Goal: Task Accomplishment & Management: Manage account settings

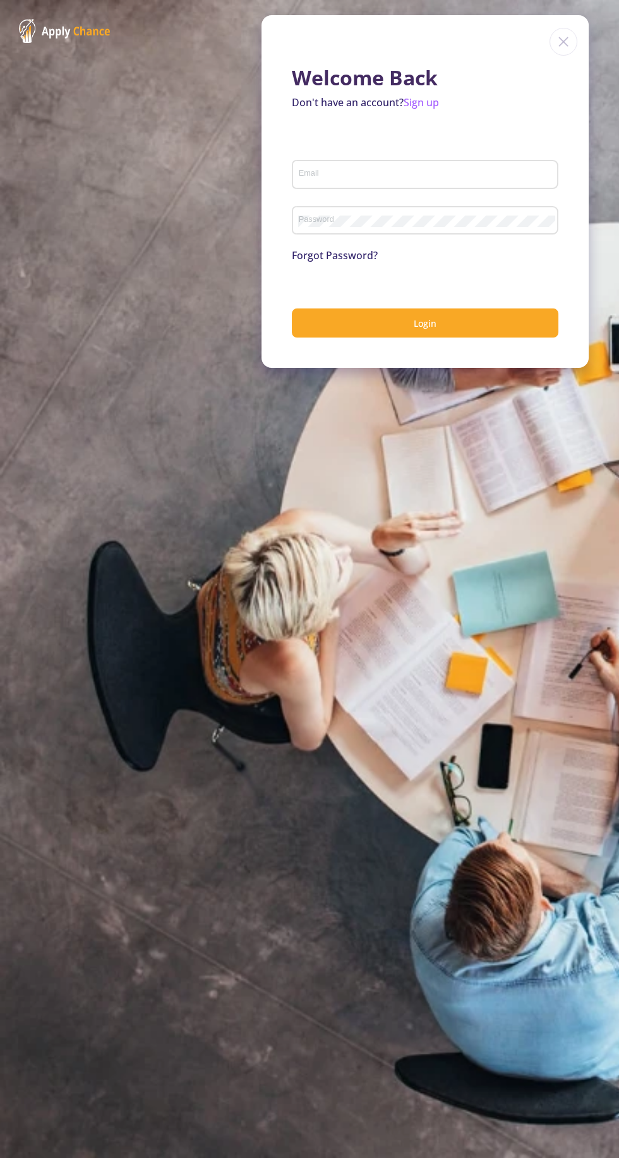
click at [308, 175] on input "Email" at bounding box center [427, 174] width 258 height 11
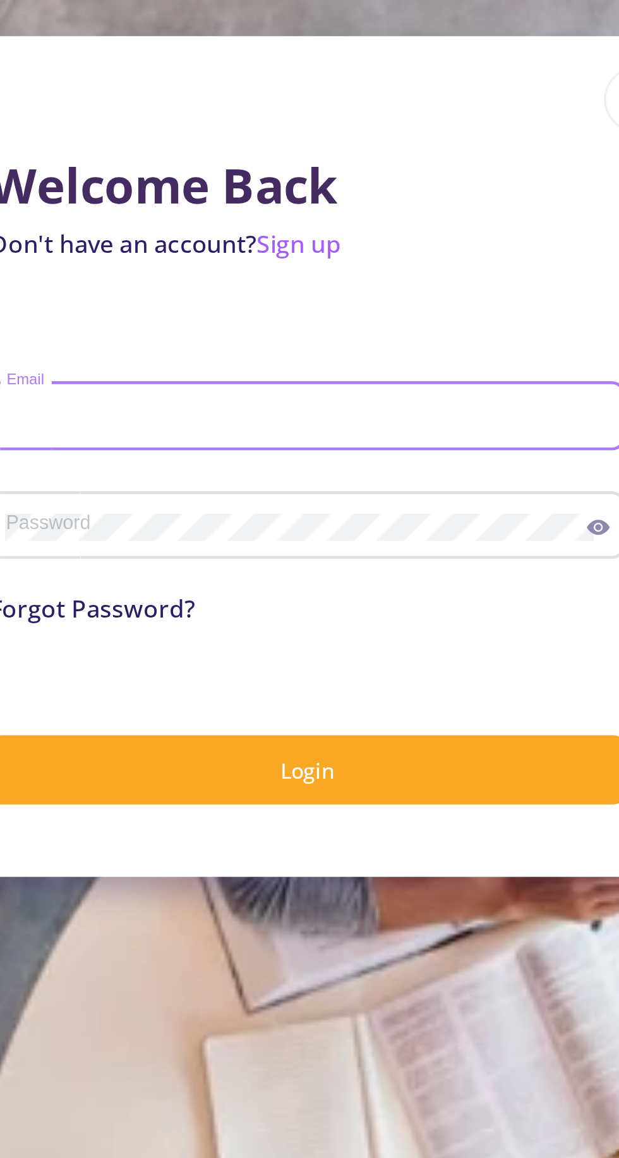
type input "[EMAIL_ADDRESS][DOMAIN_NAME]"
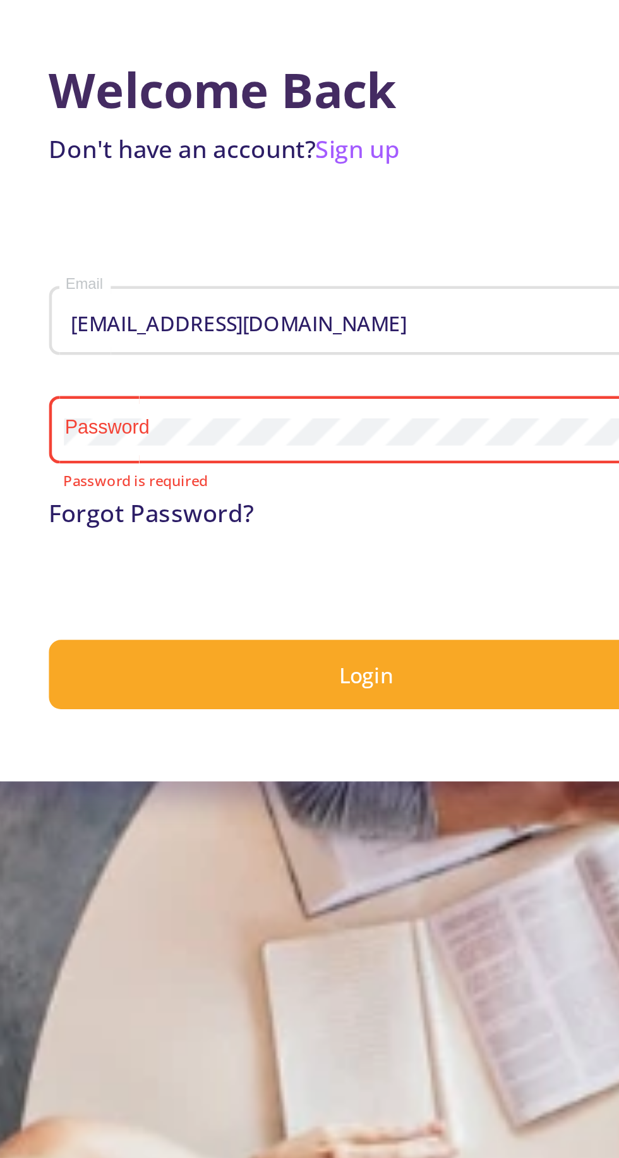
click at [292, 308] on button "Login" at bounding box center [425, 323] width 267 height 30
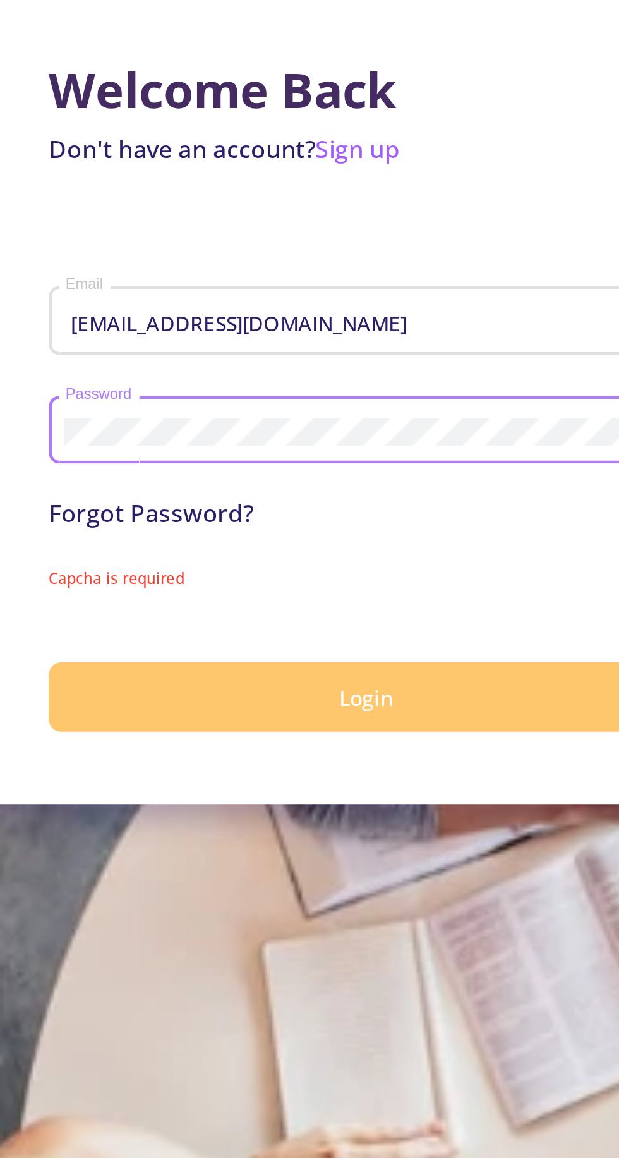
click at [368, 338] on button "Login" at bounding box center [425, 333] width 267 height 30
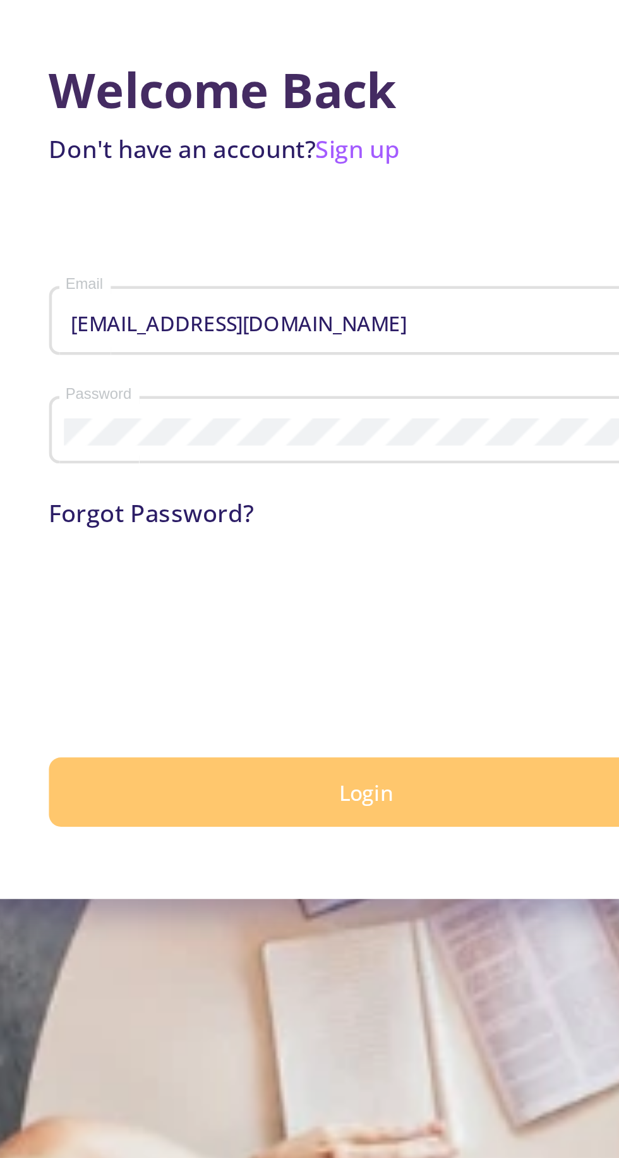
click at [482, 381] on button "Login" at bounding box center [425, 373] width 267 height 30
click at [448, 375] on button "Login" at bounding box center [425, 373] width 267 height 30
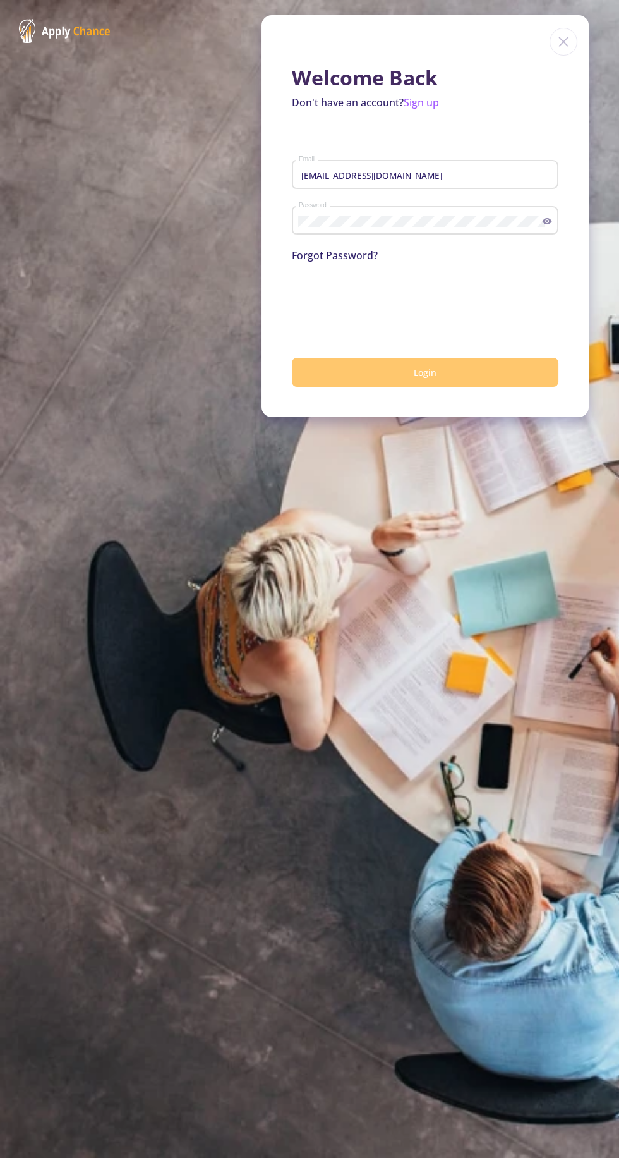
click at [497, 386] on button "Login" at bounding box center [425, 373] width 267 height 30
click at [523, 386] on button "Login" at bounding box center [425, 373] width 267 height 30
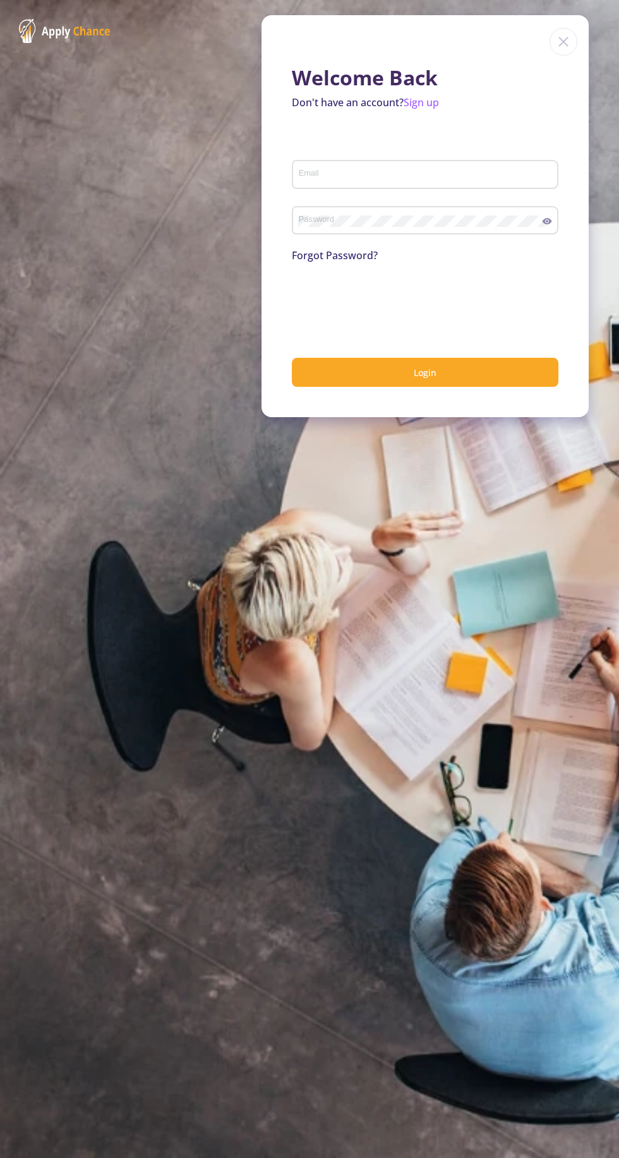
click at [460, 216] on div "Password" at bounding box center [420, 218] width 245 height 33
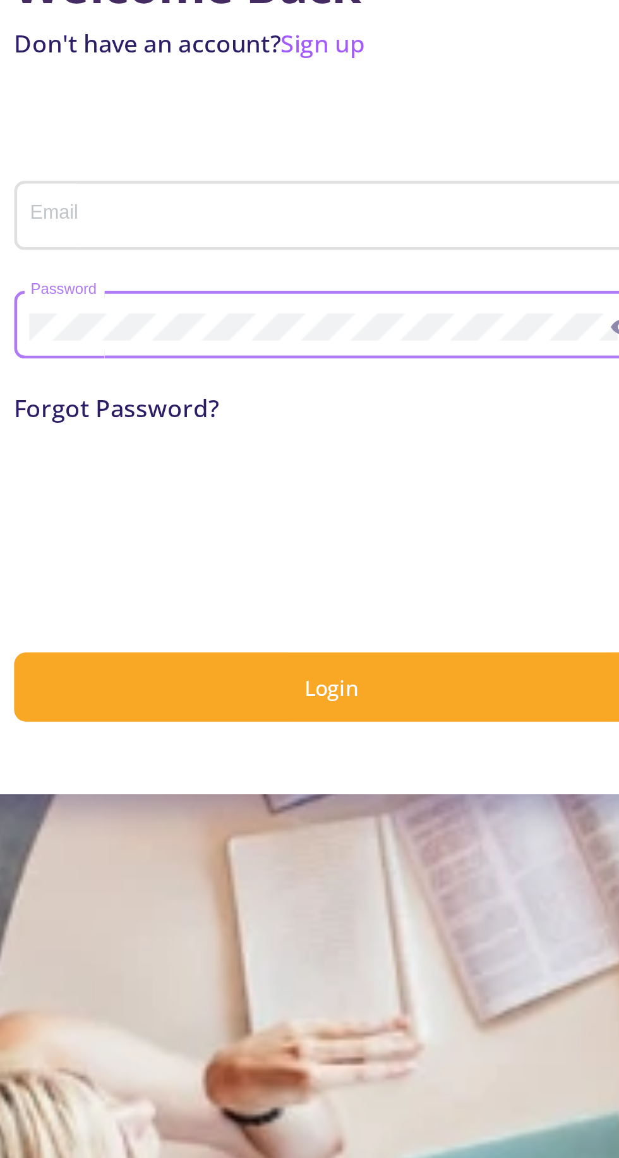
click at [488, 171] on input "Email" at bounding box center [427, 174] width 258 height 11
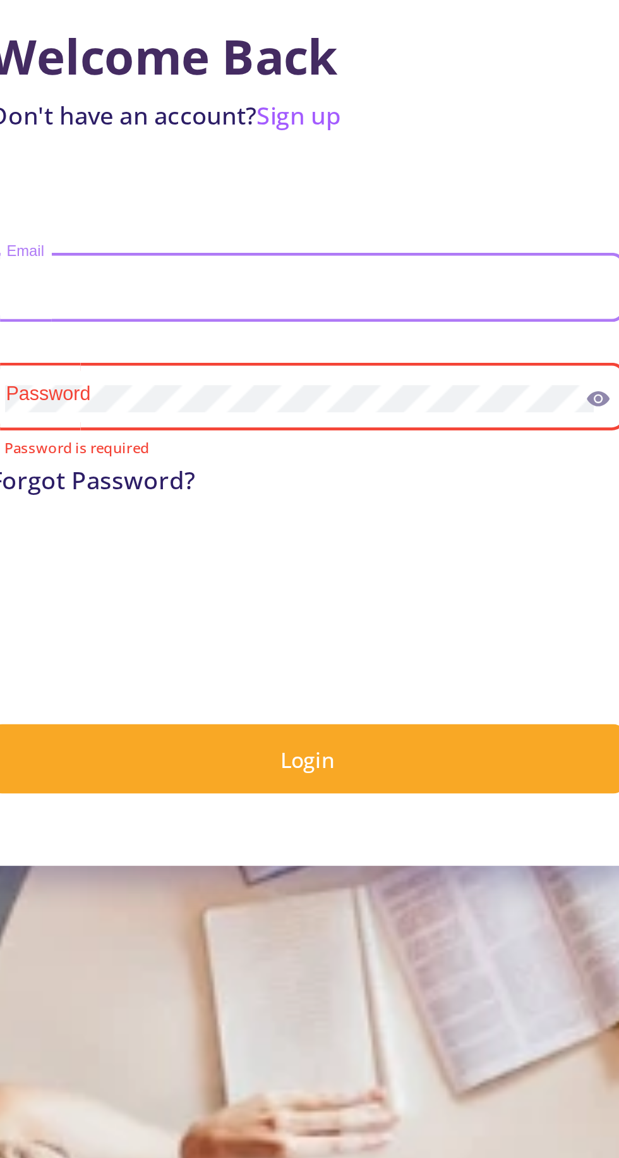
type input "[EMAIL_ADDRESS][DOMAIN_NAME]"
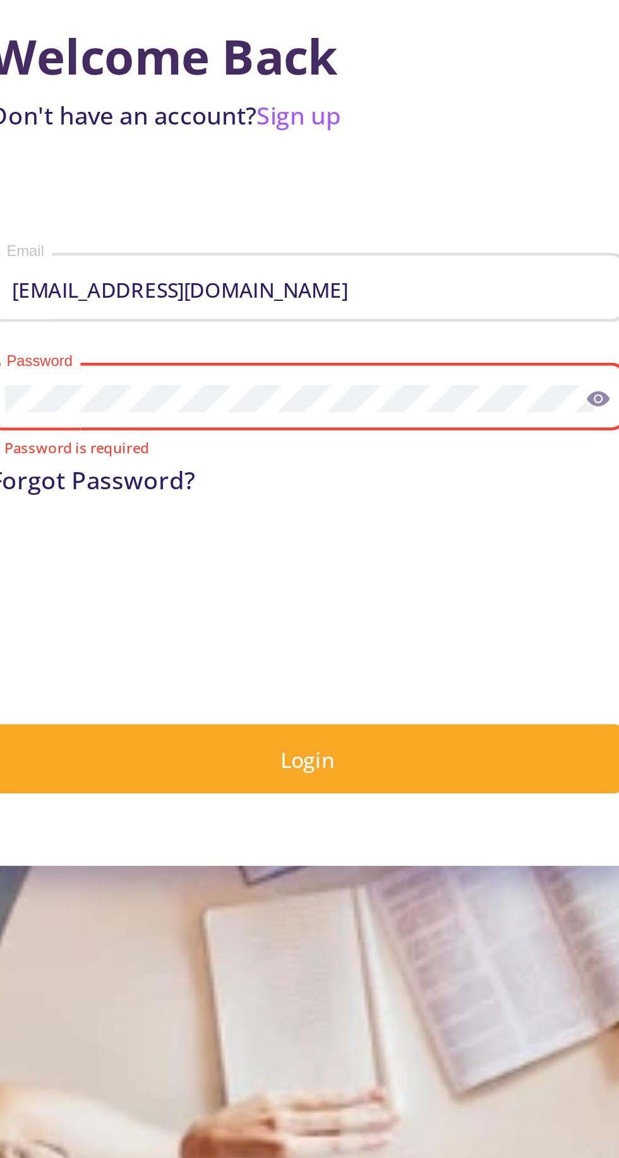
click at [477, 228] on div "Password" at bounding box center [420, 218] width 245 height 33
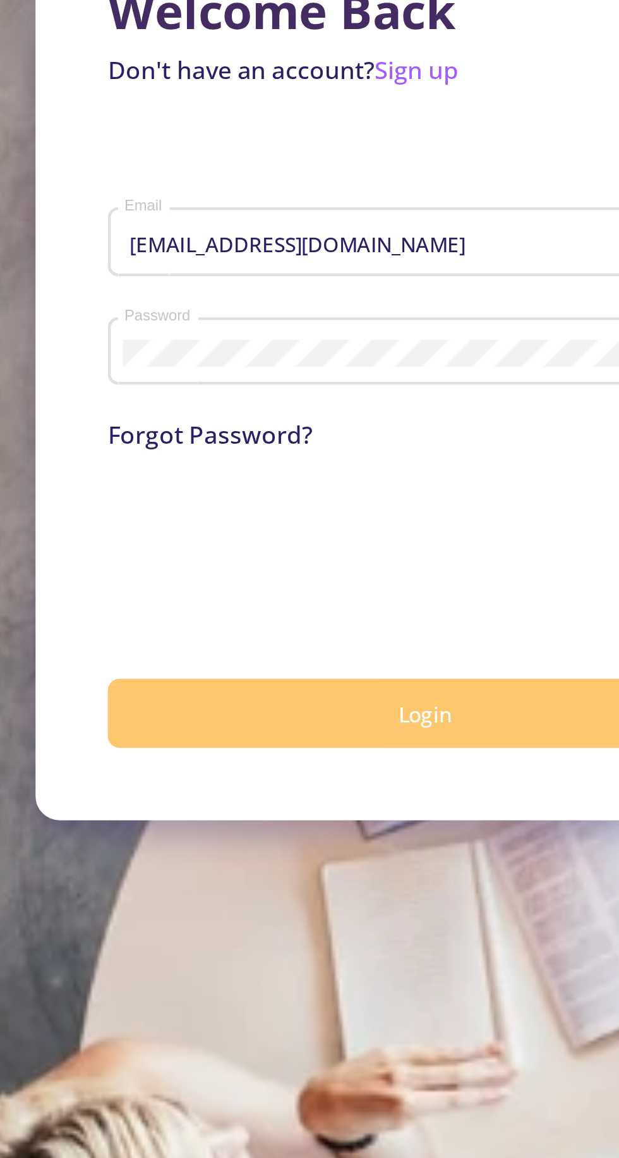
click at [404, 366] on button "Login" at bounding box center [425, 373] width 267 height 30
